Goal: Check status: Check status

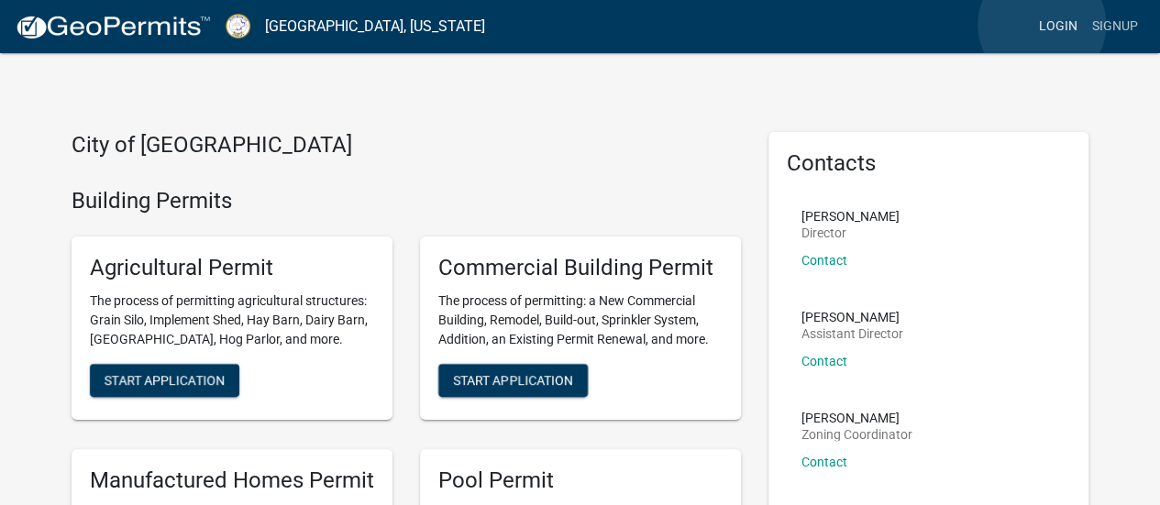
click at [1042, 25] on link "Login" at bounding box center [1058, 26] width 53 height 35
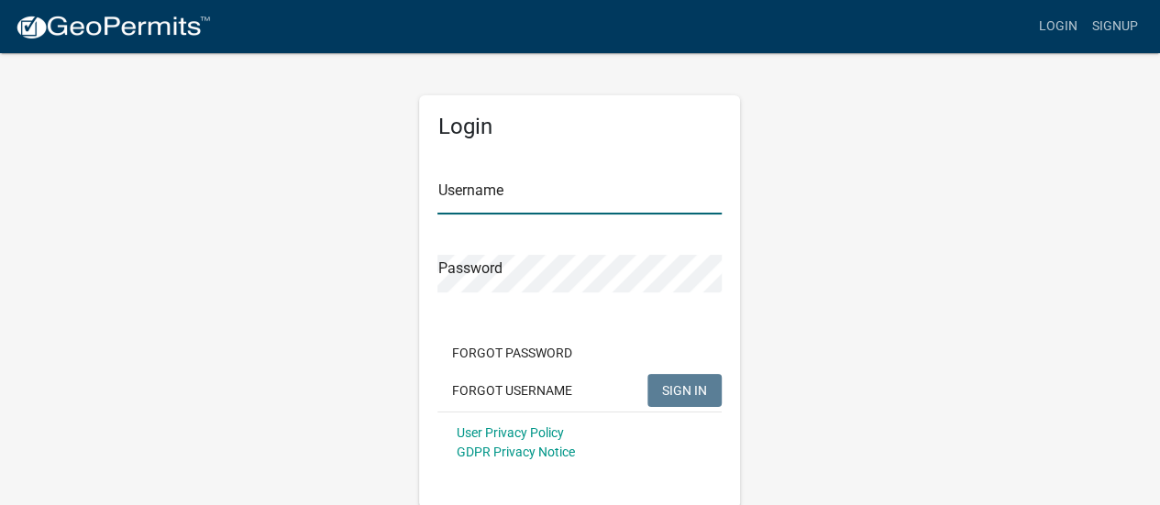
click at [558, 196] on input "Username" at bounding box center [579, 196] width 284 height 38
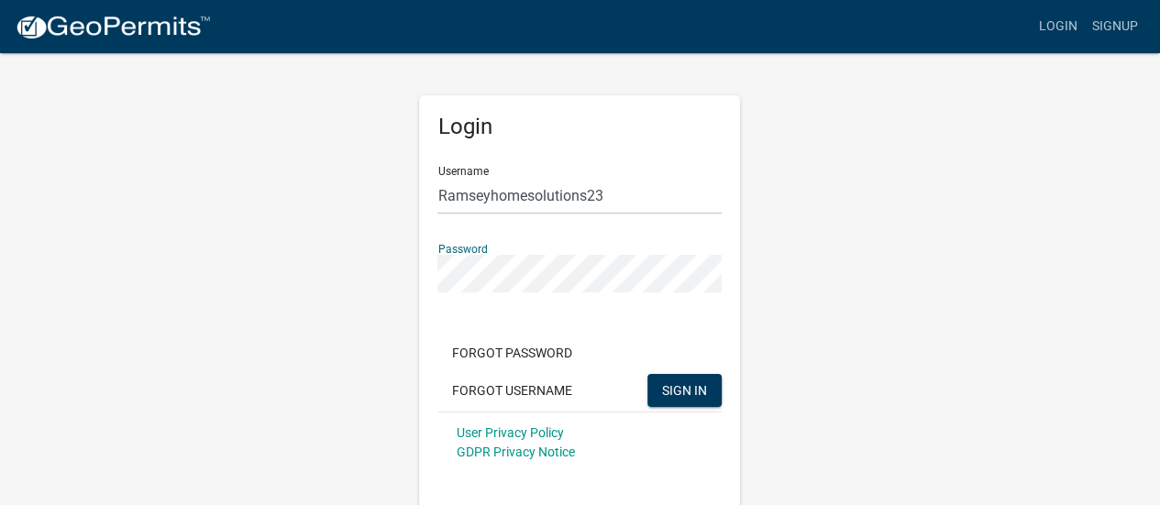
click at [647, 374] on button "SIGN IN" at bounding box center [684, 390] width 74 height 33
click at [444, 197] on input "Ramseyhomesolutions23" at bounding box center [579, 196] width 284 height 38
click at [647, 374] on button "SIGN IN" at bounding box center [684, 390] width 74 height 33
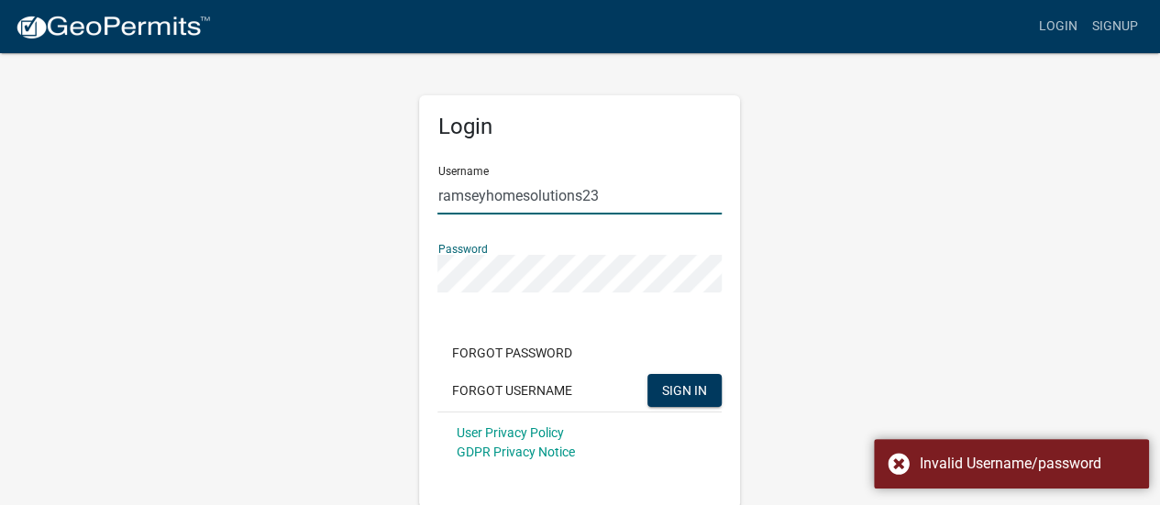
click at [609, 194] on input "ramseyhomesolutions23" at bounding box center [579, 196] width 284 height 38
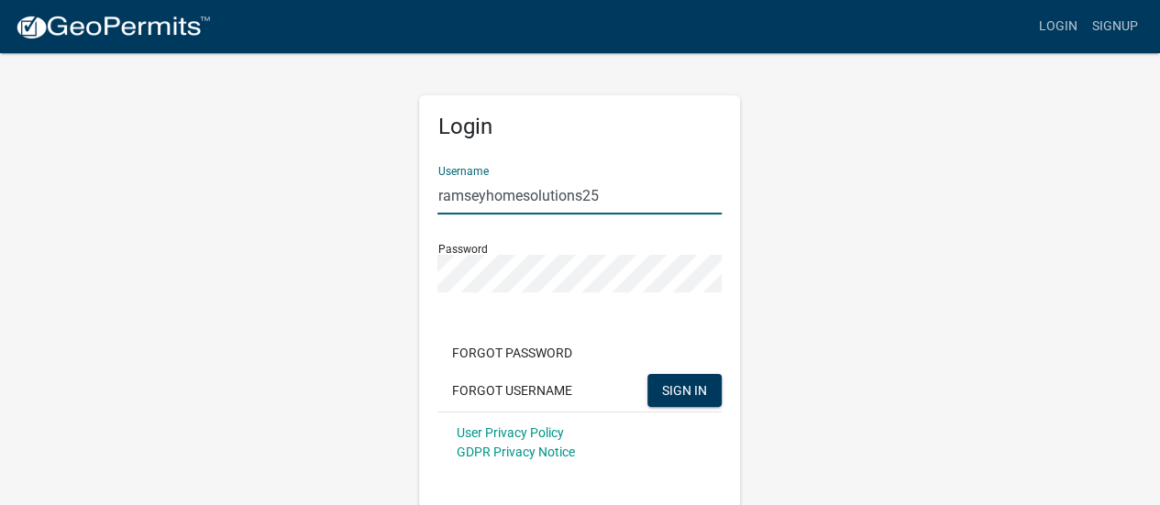
type input "ramseyhomesolutions25"
click at [679, 376] on button "SIGN IN" at bounding box center [684, 390] width 74 height 33
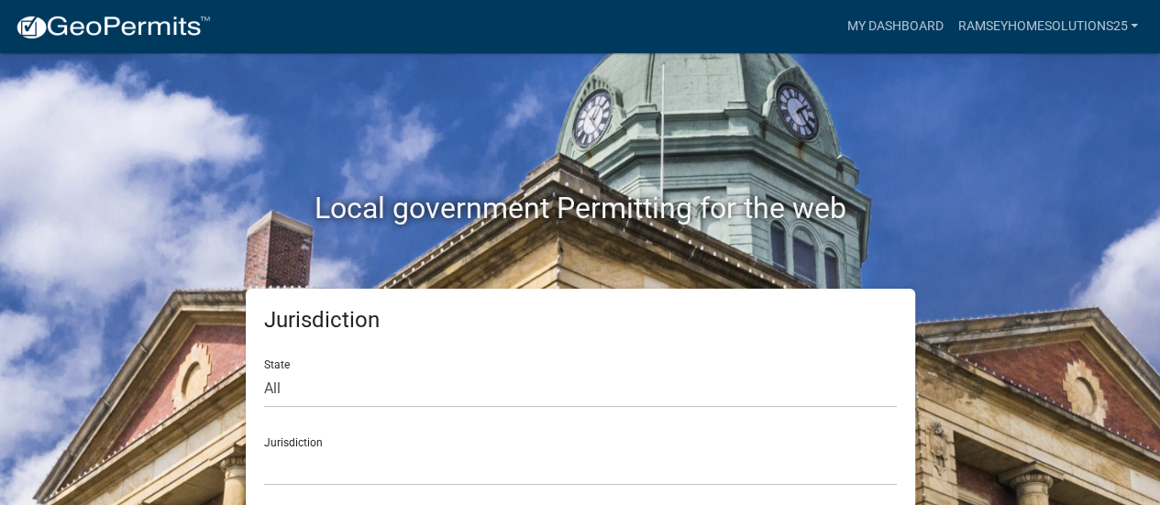
scroll to position [15, 0]
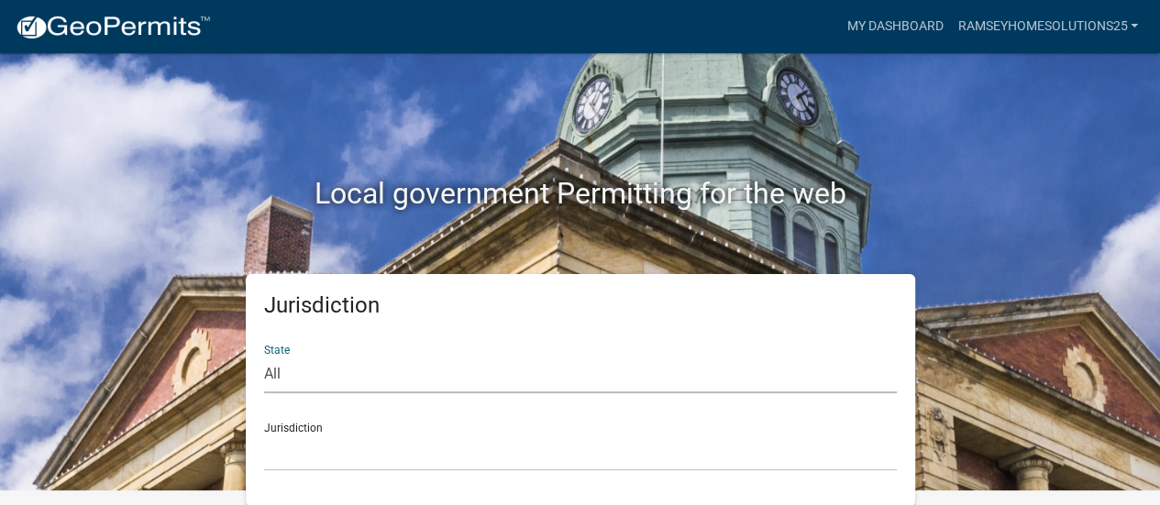
click at [437, 379] on select "All [US_STATE] [US_STATE] [US_STATE] [US_STATE] [US_STATE] [US_STATE] [US_STATE…" at bounding box center [580, 375] width 633 height 38
select select "[US_STATE]"
click at [264, 356] on select "All [US_STATE] [US_STATE] [US_STATE] [US_STATE] [US_STATE] [US_STATE] [US_STATE…" at bounding box center [580, 375] width 633 height 38
click at [926, 32] on link "My Dashboard" at bounding box center [894, 26] width 111 height 35
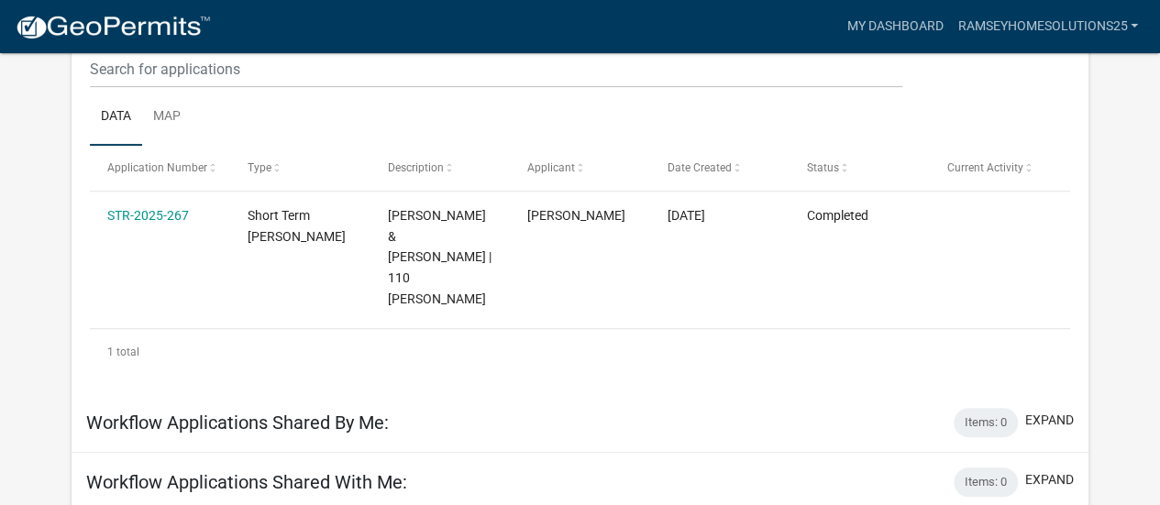
scroll to position [261, 0]
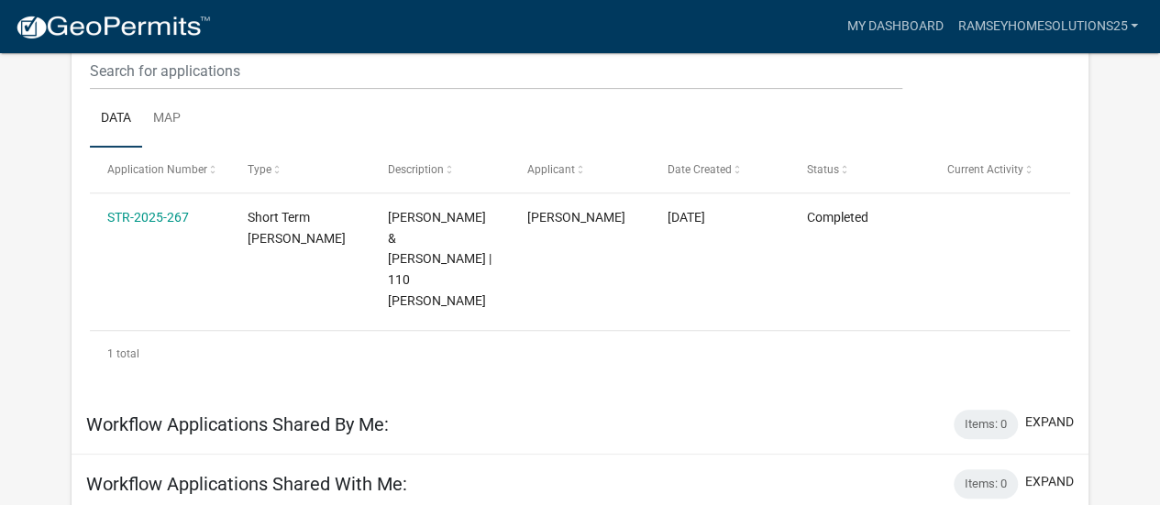
click at [177, 221] on link "STR-2025-267" at bounding box center [148, 217] width 82 height 15
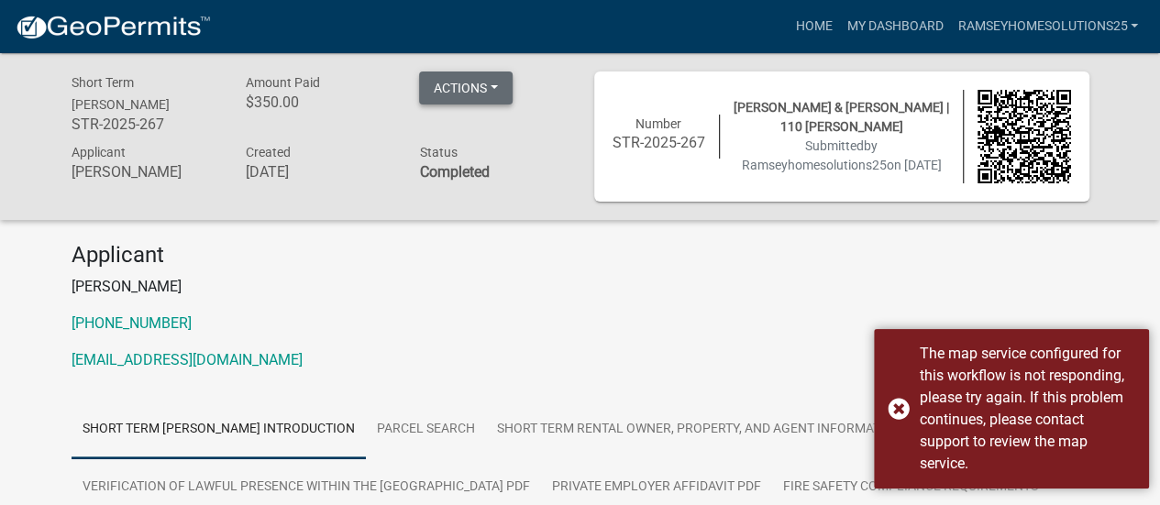
click at [484, 87] on button "Actions" at bounding box center [466, 88] width 94 height 33
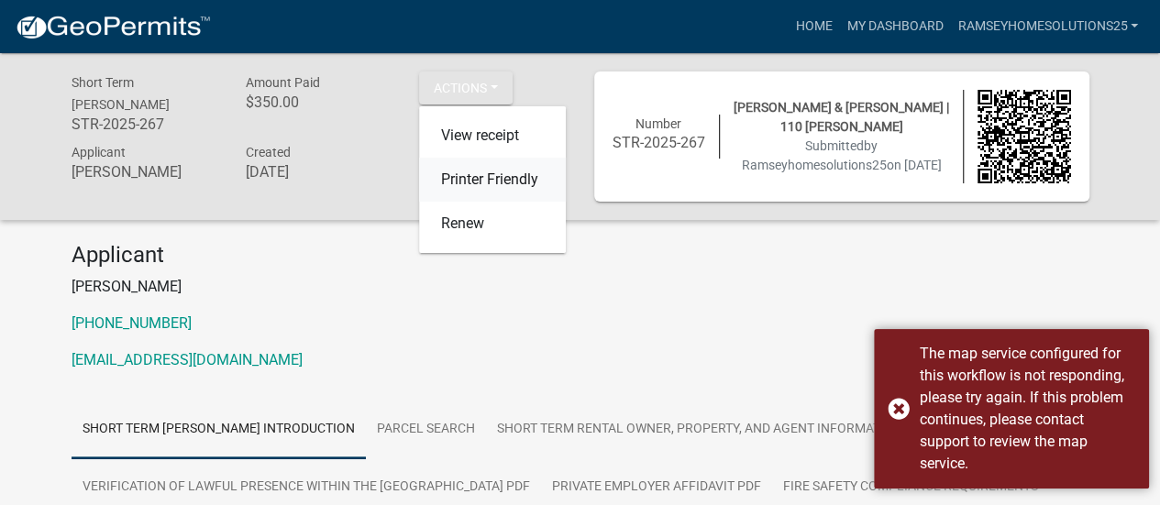
click at [485, 188] on link "Printer Friendly" at bounding box center [492, 180] width 147 height 44
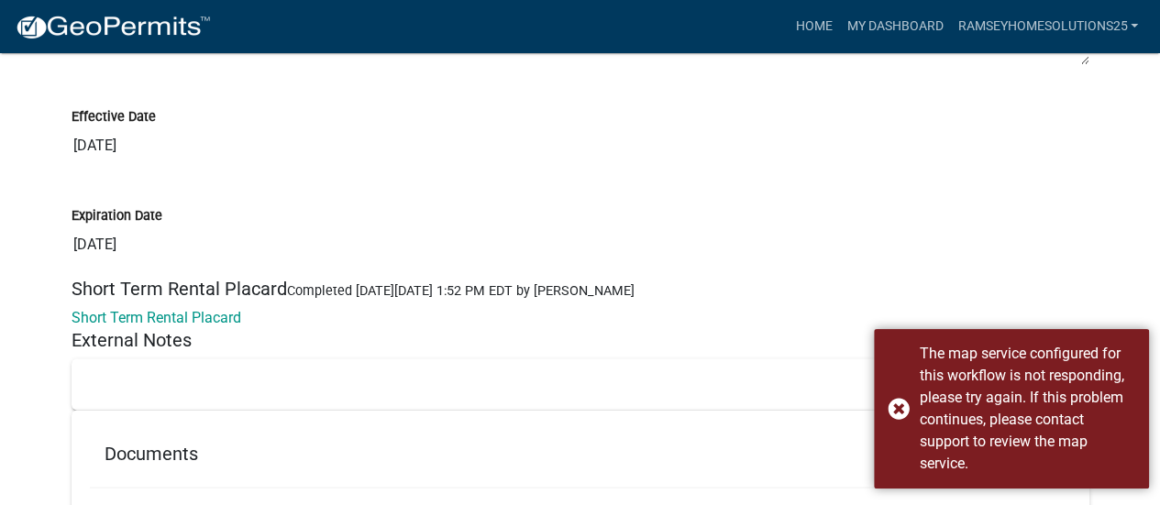
scroll to position [15268, 0]
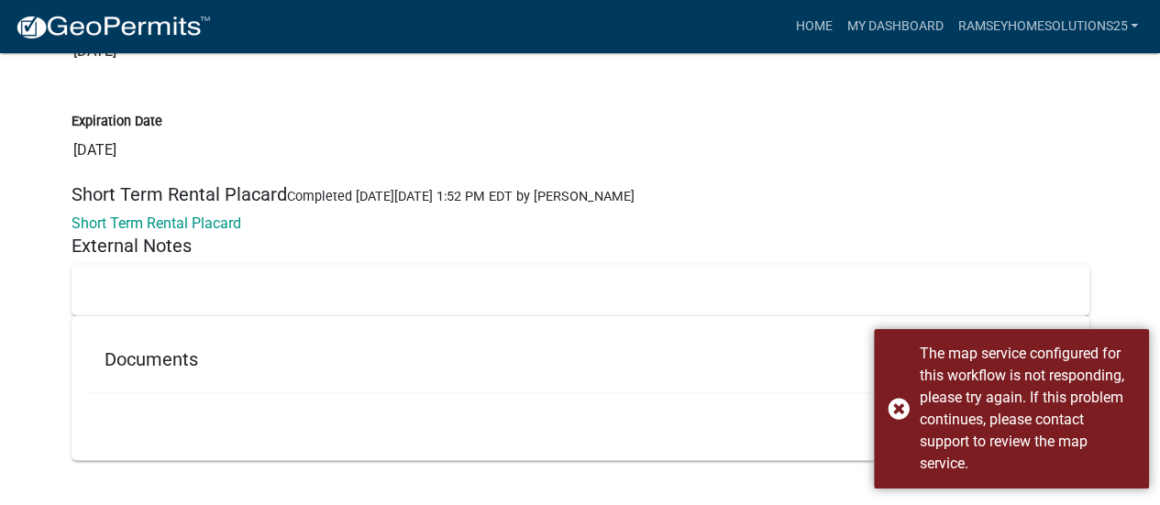
click at [899, 407] on div "The map service configured for this workflow is not responding, please try agai…" at bounding box center [1011, 409] width 275 height 160
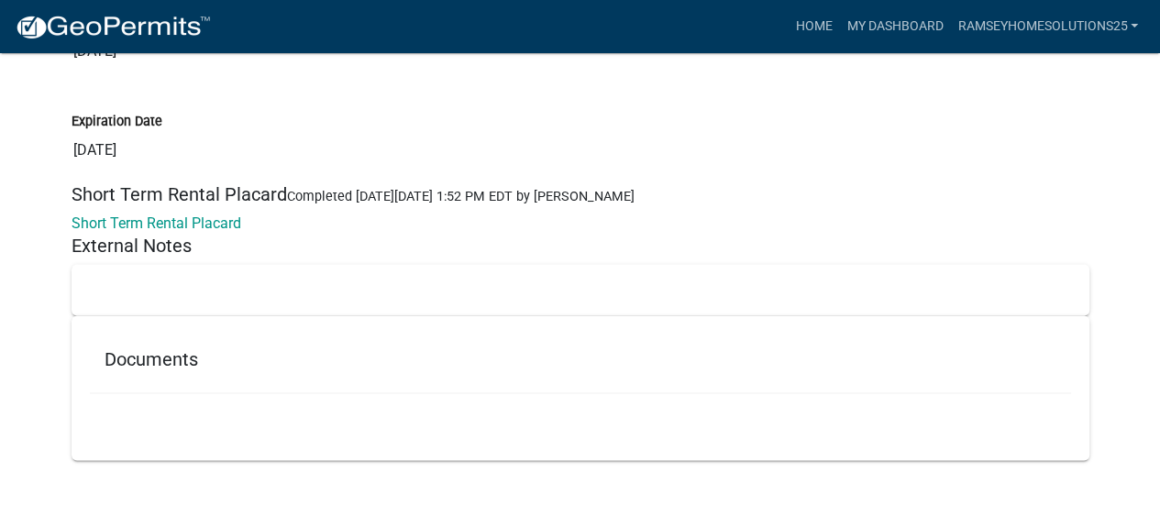
click at [176, 349] on h5 "Documents" at bounding box center [581, 360] width 952 height 22
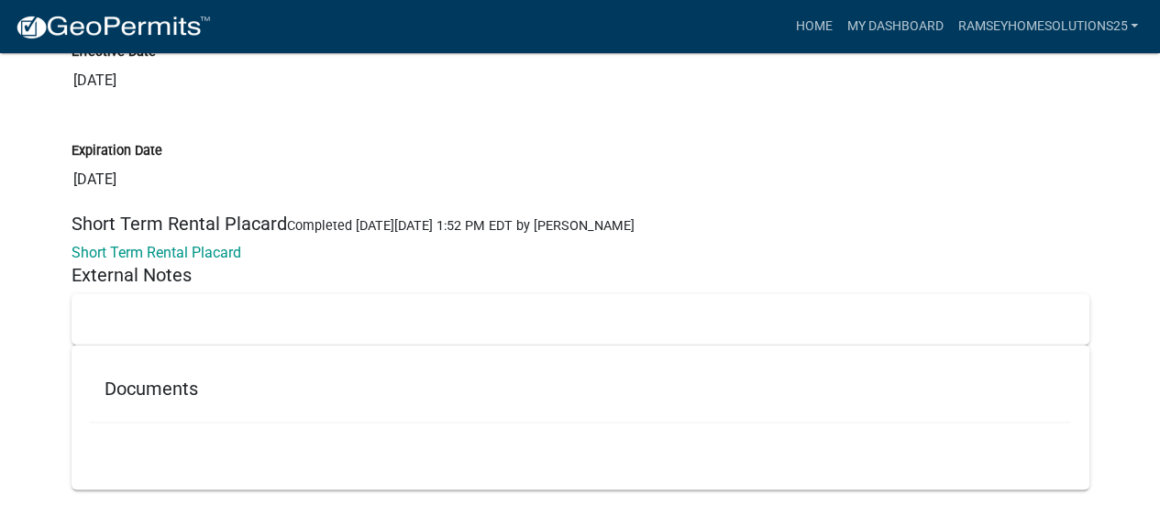
scroll to position [15237, 0]
click at [175, 249] on link "Short Term Rental Placard" at bounding box center [157, 253] width 170 height 17
